Goal: Task Accomplishment & Management: Manage account settings

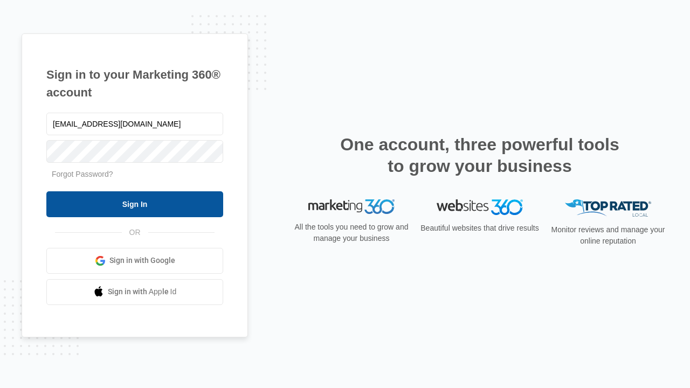
click at [135, 204] on input "Sign In" at bounding box center [134, 204] width 177 height 26
